Goal: Use online tool/utility

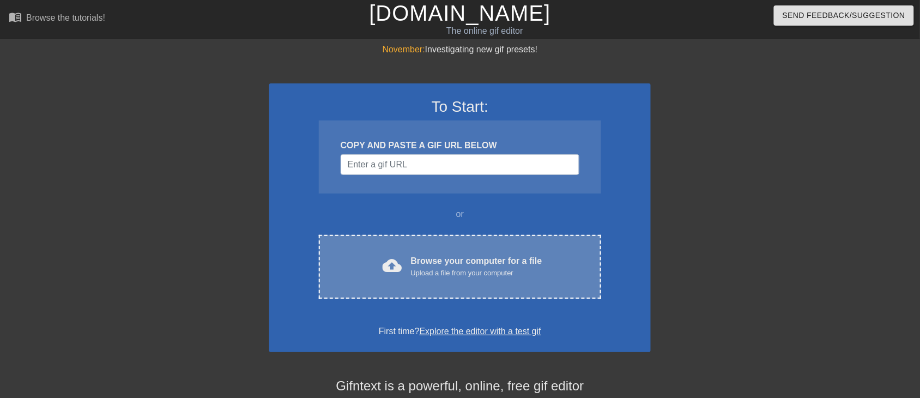
click at [406, 250] on div "cloud_upload Browse your computer for a file Upload a file from your computer C…" at bounding box center [460, 267] width 282 height 64
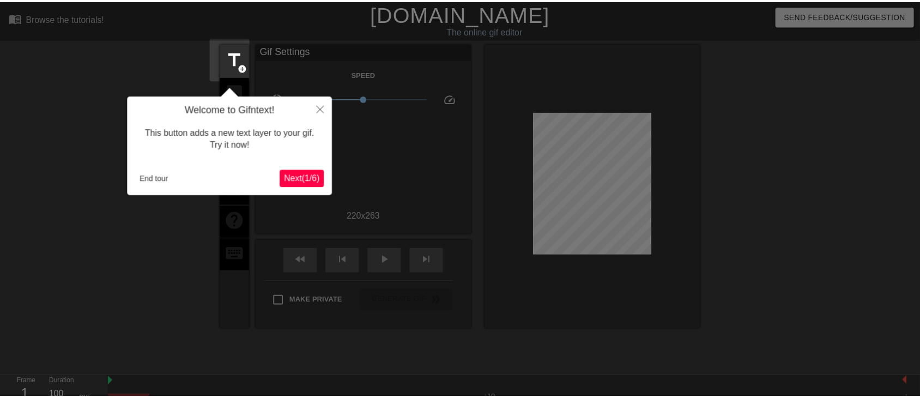
scroll to position [26, 0]
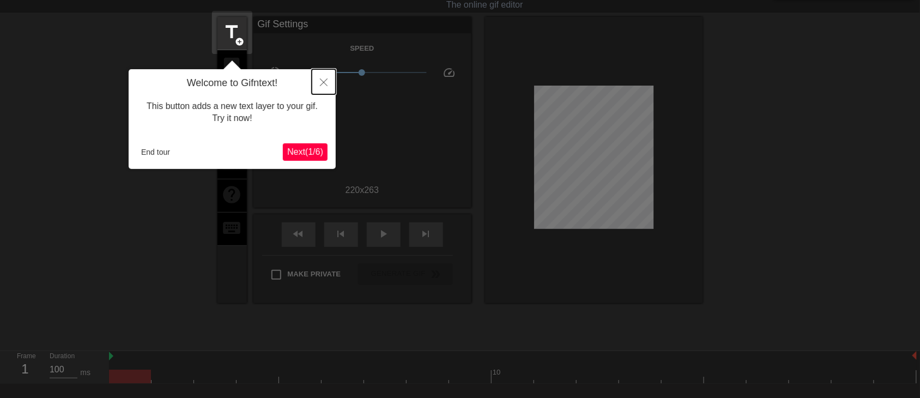
click at [320, 82] on icon "Close" at bounding box center [324, 82] width 8 height 8
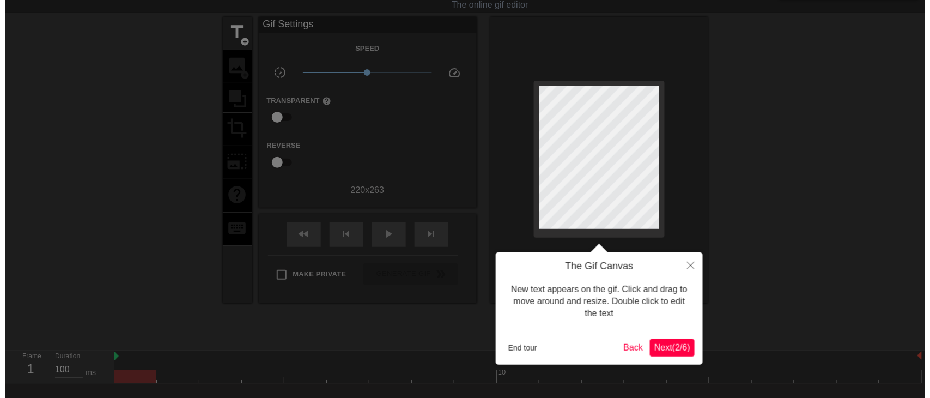
scroll to position [0, 0]
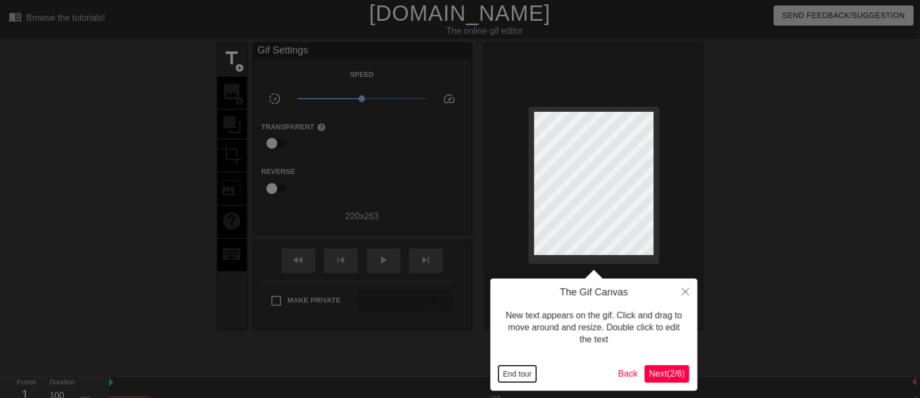
click at [513, 369] on button "End tour" at bounding box center [518, 374] width 38 height 16
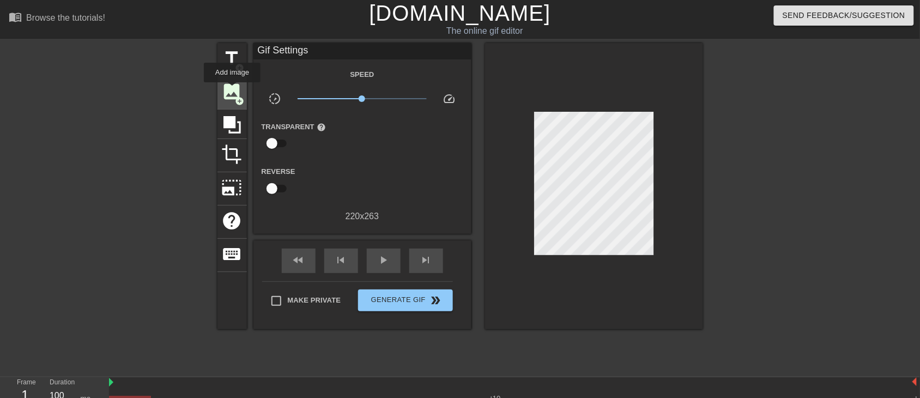
click at [232, 90] on span "image" at bounding box center [232, 91] width 21 height 21
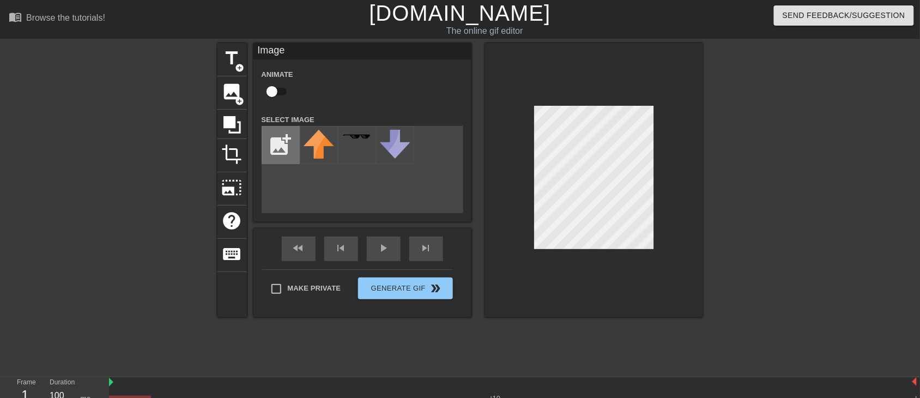
click at [289, 141] on input "file" at bounding box center [280, 144] width 37 height 37
type input "C:\fakepath\ohmy.gif"
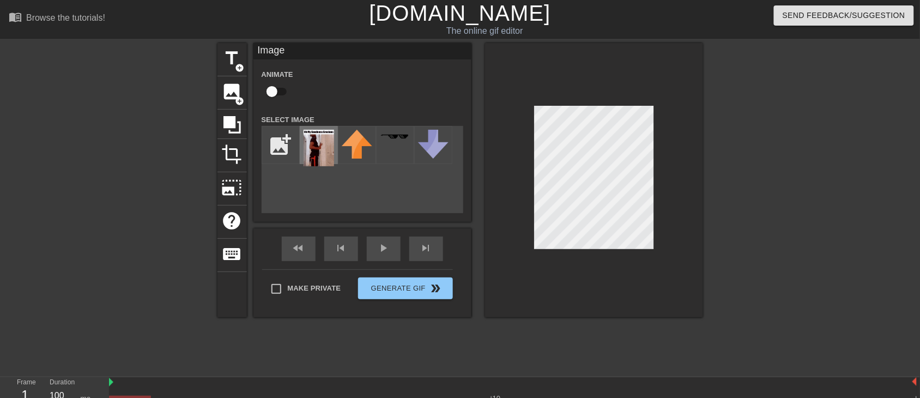
click at [319, 148] on img at bounding box center [318, 148] width 31 height 37
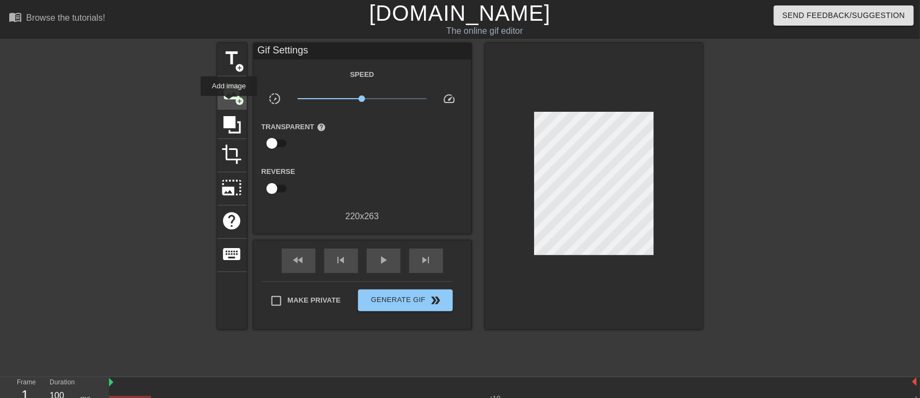
click at [229, 104] on div "image add_circle" at bounding box center [231, 92] width 29 height 33
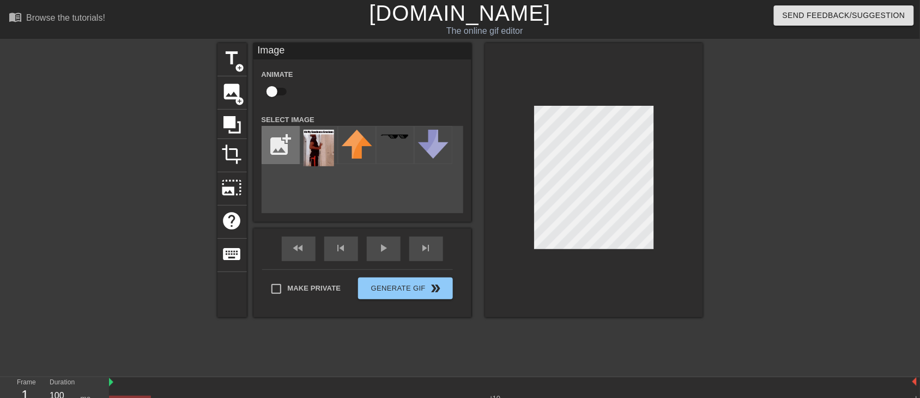
click at [279, 145] on input "file" at bounding box center [280, 144] width 37 height 37
type input "C:\fakepath\ohmygoodnessgracious.png"
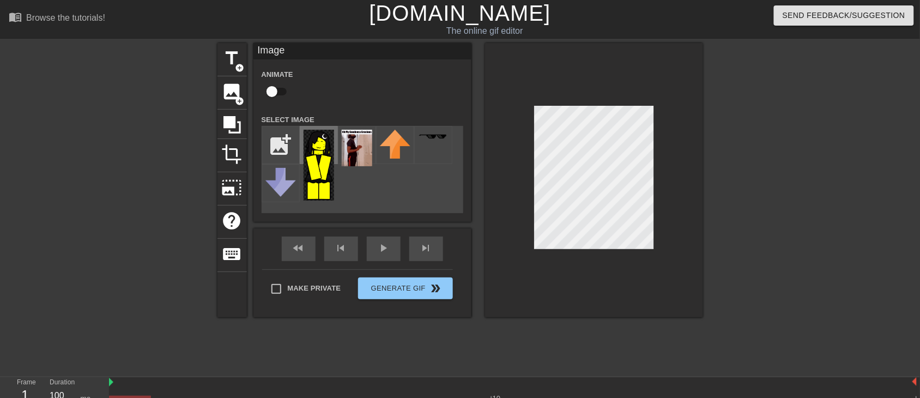
click at [325, 162] on img at bounding box center [318, 165] width 31 height 71
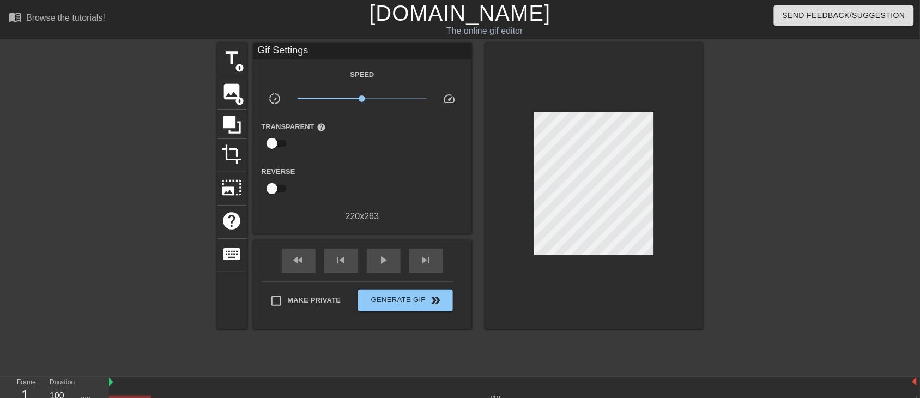
click at [671, 224] on div at bounding box center [594, 186] width 218 height 286
click at [388, 302] on span "Generate Gif double_arrow" at bounding box center [405, 300] width 86 height 13
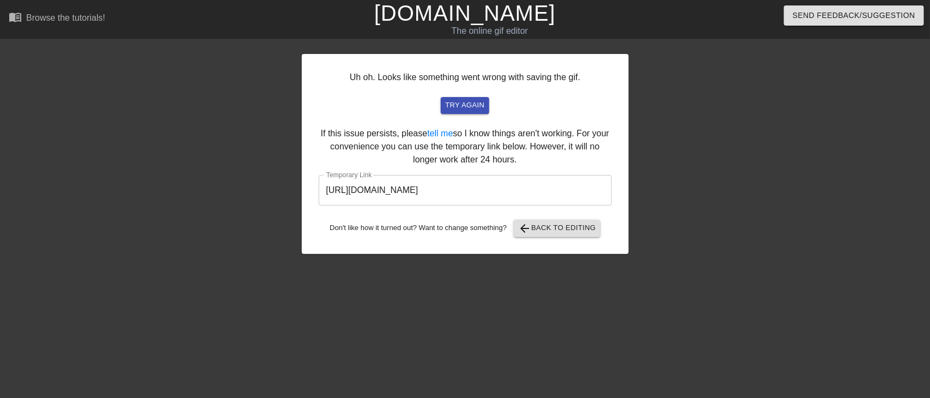
click at [414, 200] on input "[URL][DOMAIN_NAME]" at bounding box center [465, 190] width 293 height 31
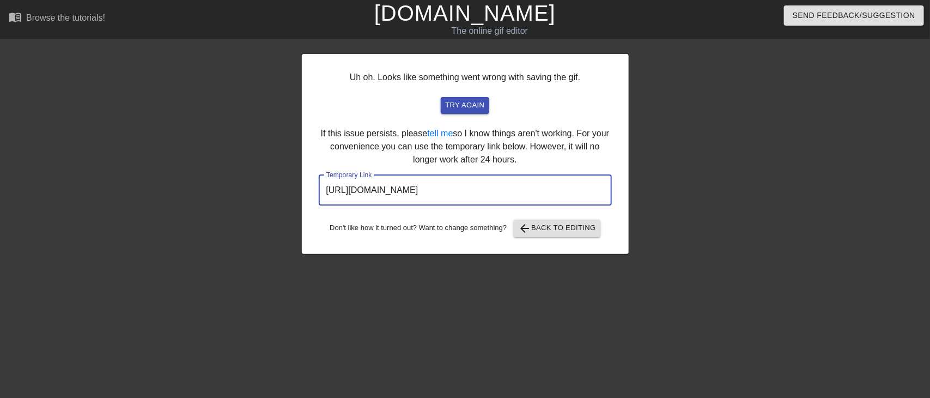
click at [414, 199] on input "[URL][DOMAIN_NAME]" at bounding box center [465, 190] width 293 height 31
